Goal: Find contact information: Find specific fact

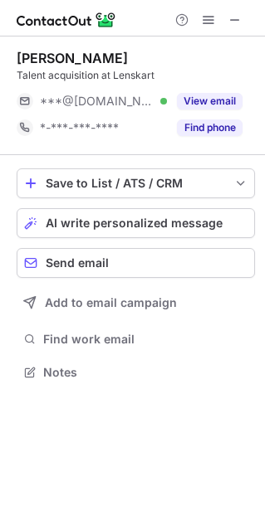
scroll to position [360, 265]
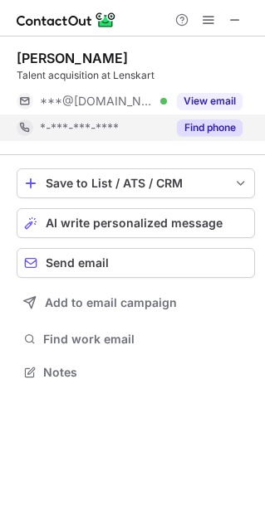
click at [188, 133] on button "Find phone" at bounding box center [210, 128] width 66 height 17
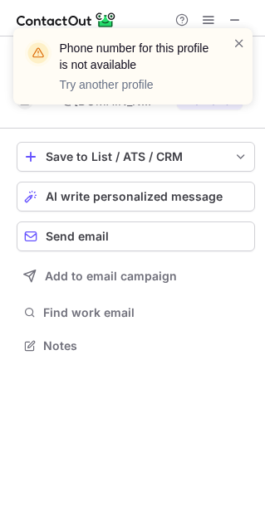
scroll to position [334, 265]
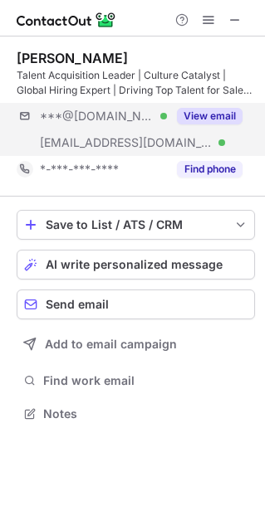
scroll to position [402, 265]
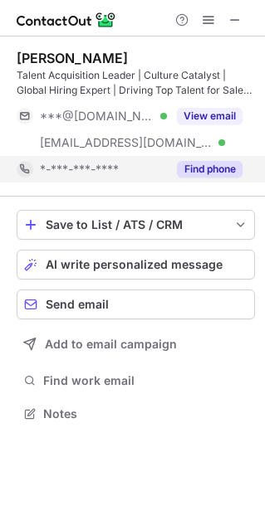
click at [203, 179] on div "Find phone" at bounding box center [205, 169] width 76 height 27
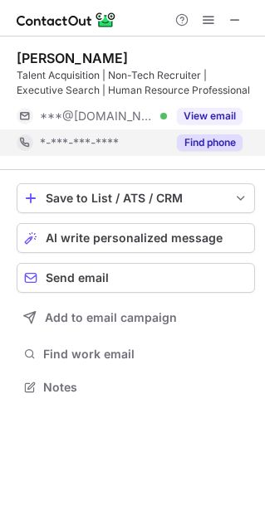
scroll to position [375, 265]
click at [205, 146] on button "Find phone" at bounding box center [210, 142] width 66 height 17
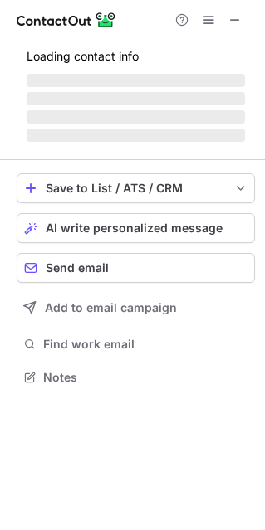
scroll to position [387, 265]
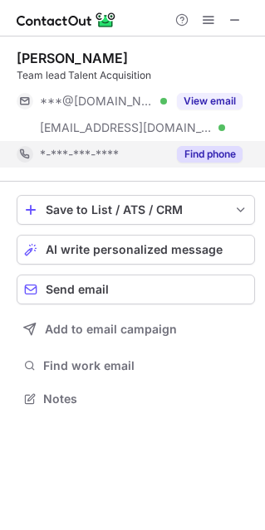
click at [198, 147] on button "Find phone" at bounding box center [210, 154] width 66 height 17
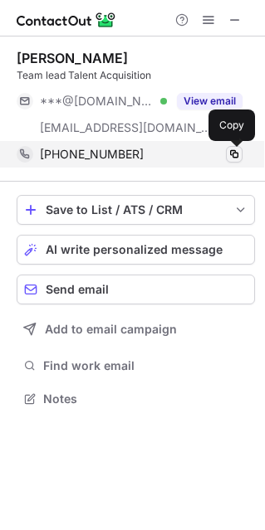
click at [233, 156] on span at bounding box center [233, 154] width 13 height 13
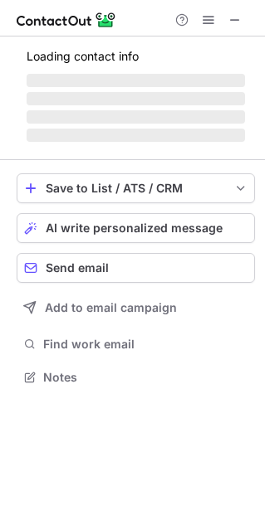
scroll to position [375, 265]
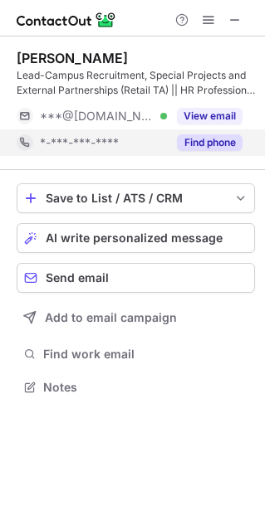
click at [210, 133] on div "Find phone" at bounding box center [205, 143] width 76 height 27
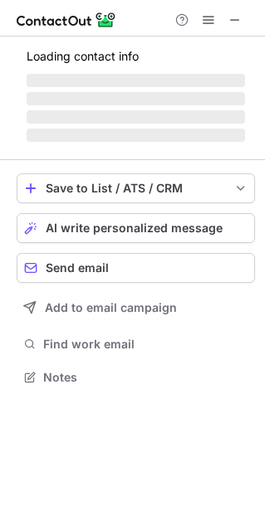
scroll to position [375, 265]
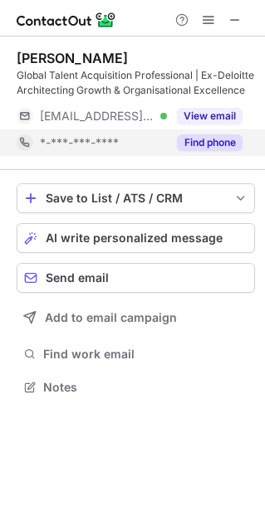
click at [217, 144] on button "Find phone" at bounding box center [210, 142] width 66 height 17
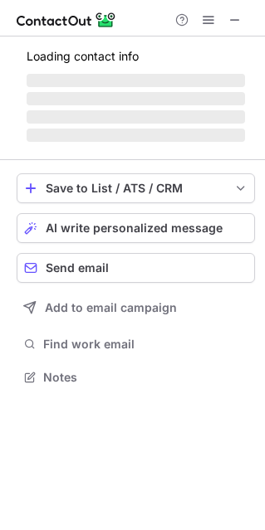
scroll to position [8, 8]
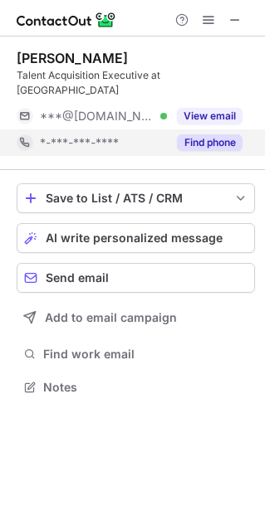
click at [197, 134] on button "Find phone" at bounding box center [210, 142] width 66 height 17
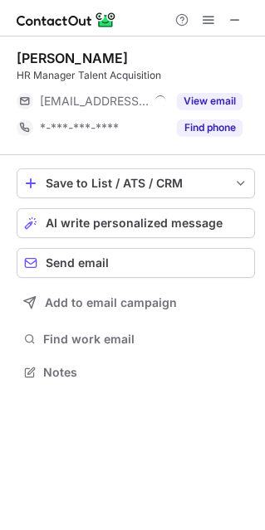
scroll to position [8, 8]
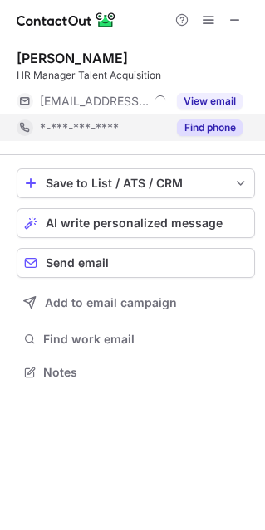
click at [208, 136] on div "Find phone" at bounding box center [205, 128] width 76 height 27
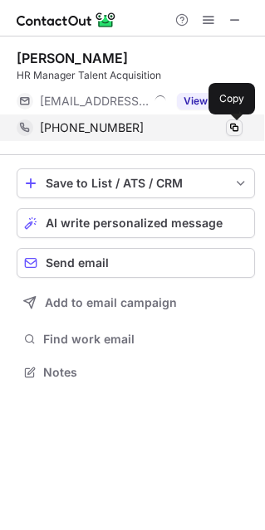
click at [232, 130] on span at bounding box center [233, 127] width 13 height 13
click at [235, 130] on span at bounding box center [233, 127] width 13 height 13
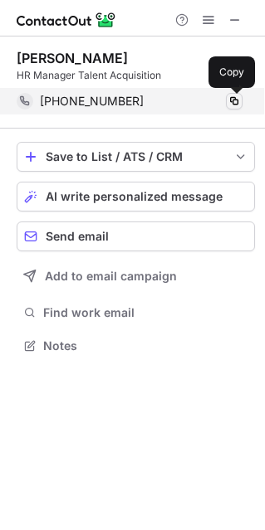
scroll to position [334, 265]
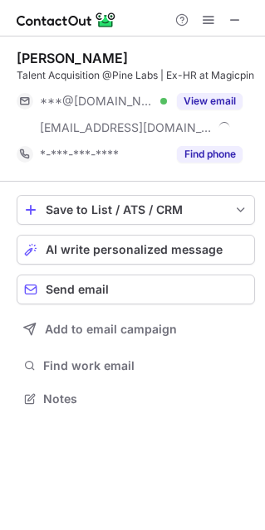
scroll to position [387, 265]
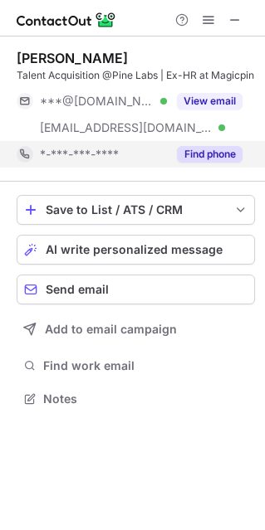
click at [195, 163] on div "Find phone" at bounding box center [205, 154] width 76 height 27
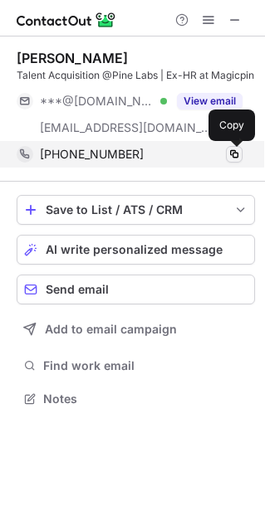
click at [238, 161] on button at bounding box center [234, 154] width 17 height 17
click at [235, 154] on span at bounding box center [233, 154] width 13 height 13
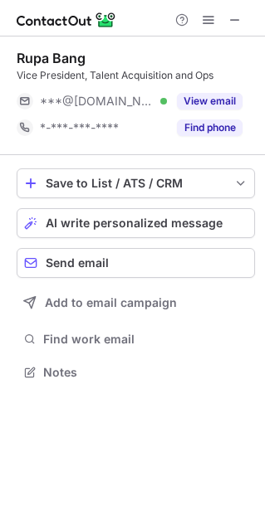
scroll to position [360, 265]
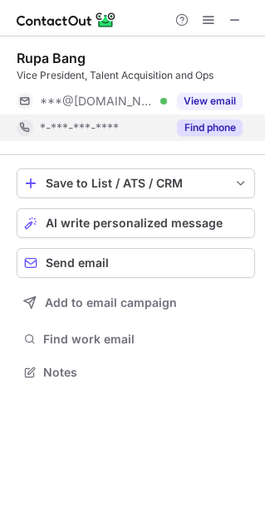
click at [198, 129] on button "Find phone" at bounding box center [210, 128] width 66 height 17
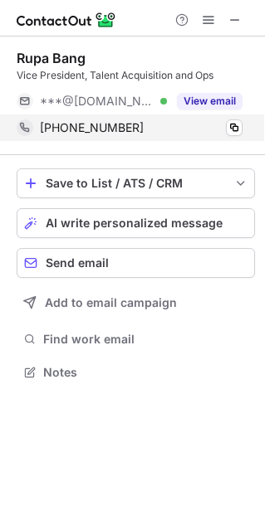
click at [222, 138] on div "[PHONE_NUMBER] Copy" at bounding box center [130, 128] width 226 height 27
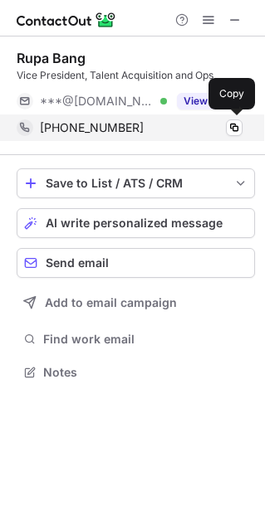
click at [222, 138] on div "[PHONE_NUMBER] Copy" at bounding box center [130, 128] width 226 height 27
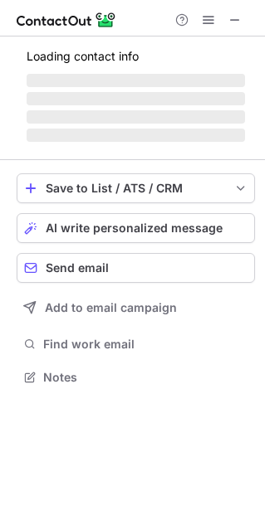
scroll to position [402, 265]
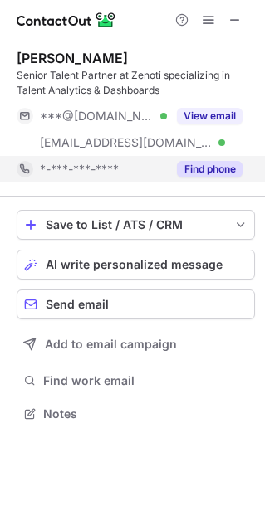
click at [200, 178] on div "Find phone" at bounding box center [205, 169] width 76 height 27
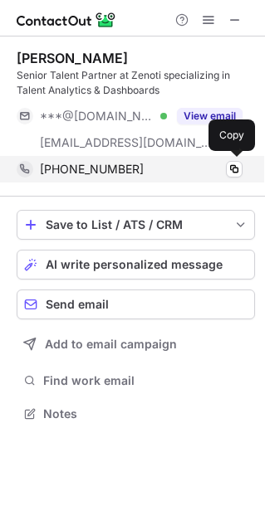
click at [229, 178] on div "[PHONE_NUMBER] Copy" at bounding box center [130, 169] width 226 height 27
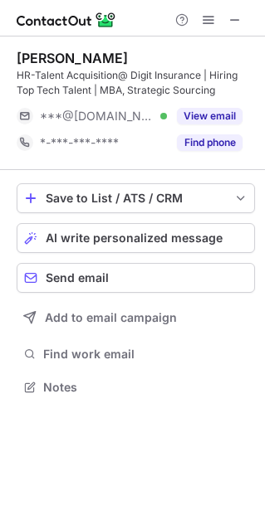
scroll to position [375, 265]
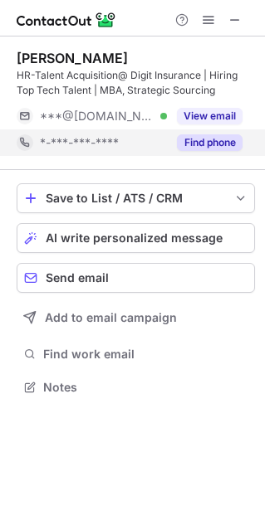
click at [201, 149] on button "Find phone" at bounding box center [210, 142] width 66 height 17
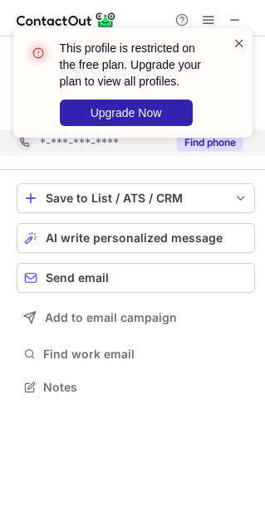
click at [242, 42] on span at bounding box center [238, 43] width 13 height 17
